Goal: Navigation & Orientation: Find specific page/section

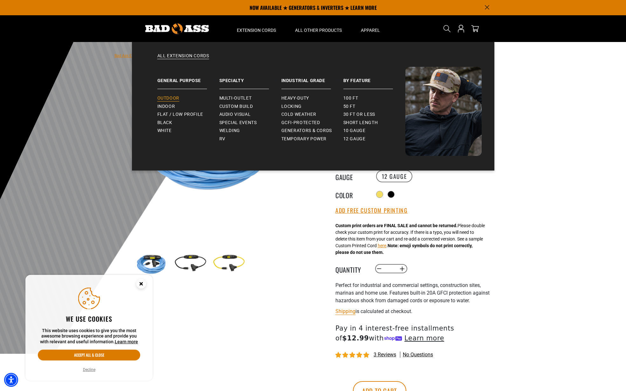
click at [169, 97] on span "Outdoor" at bounding box center [168, 98] width 22 height 6
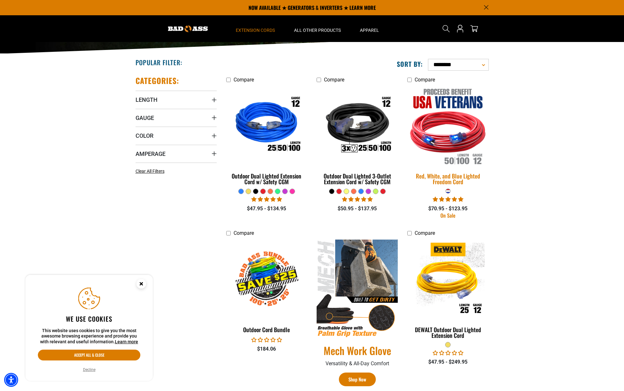
scroll to position [76, 0]
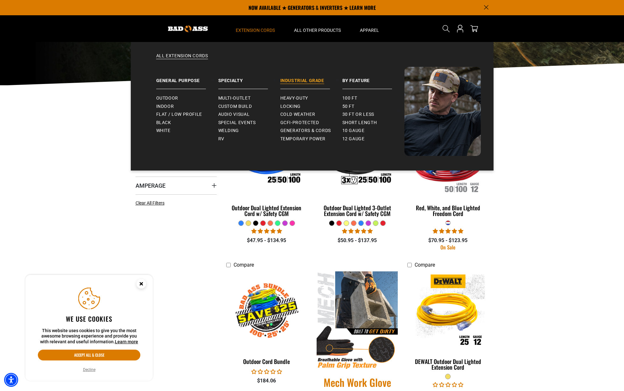
click at [314, 79] on link "Industrial Grade" at bounding box center [311, 78] width 62 height 22
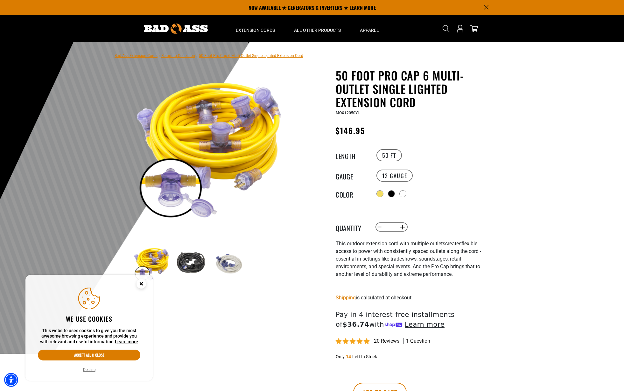
click at [179, 58] on link "Return to Collection" at bounding box center [178, 55] width 34 height 4
click at [168, 56] on link "Return to Collection" at bounding box center [178, 55] width 34 height 4
click at [178, 55] on link "Return to Collection" at bounding box center [178, 55] width 34 height 4
click at [139, 57] on link "Bad Ass Extension Cords" at bounding box center [136, 55] width 43 height 4
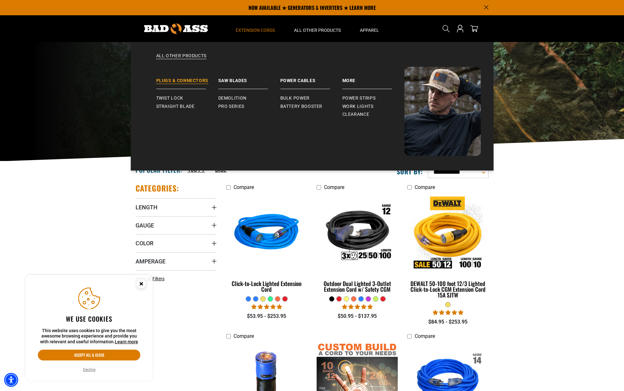
click at [167, 80] on link "Plugs & Connectors" at bounding box center [187, 78] width 62 height 22
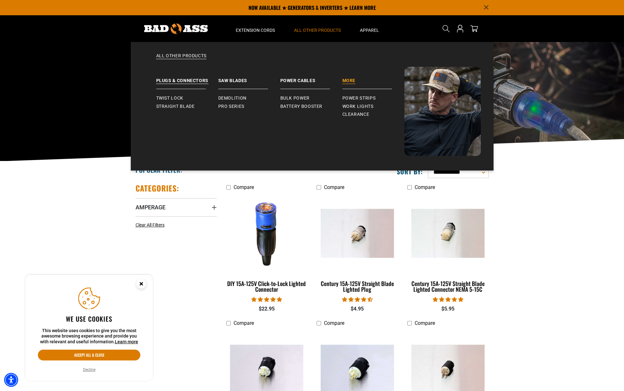
click at [345, 85] on link "More" at bounding box center [373, 78] width 62 height 22
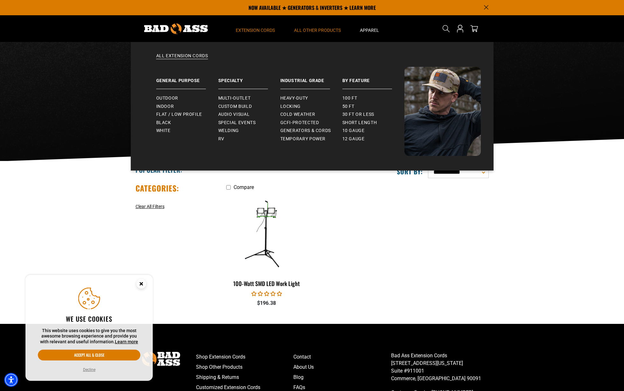
click at [259, 28] on span "Extension Cords" at bounding box center [255, 30] width 39 height 6
click at [189, 59] on link "All Extension Cords" at bounding box center [311, 60] width 337 height 14
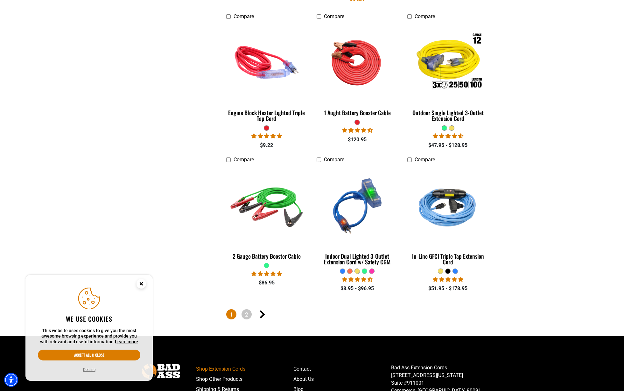
scroll to position [1432, 0]
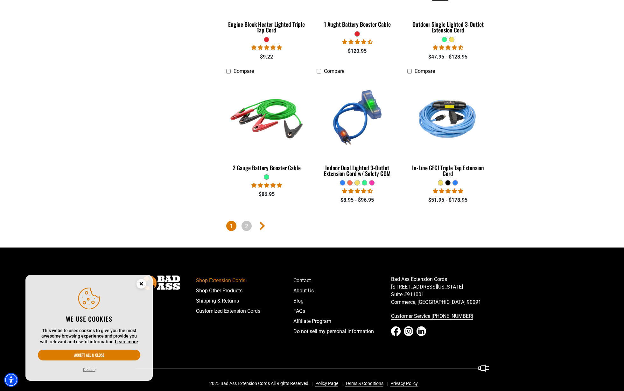
click at [263, 224] on icon "Next page" at bounding box center [262, 226] width 5 height 8
